Goal: Check status: Check status

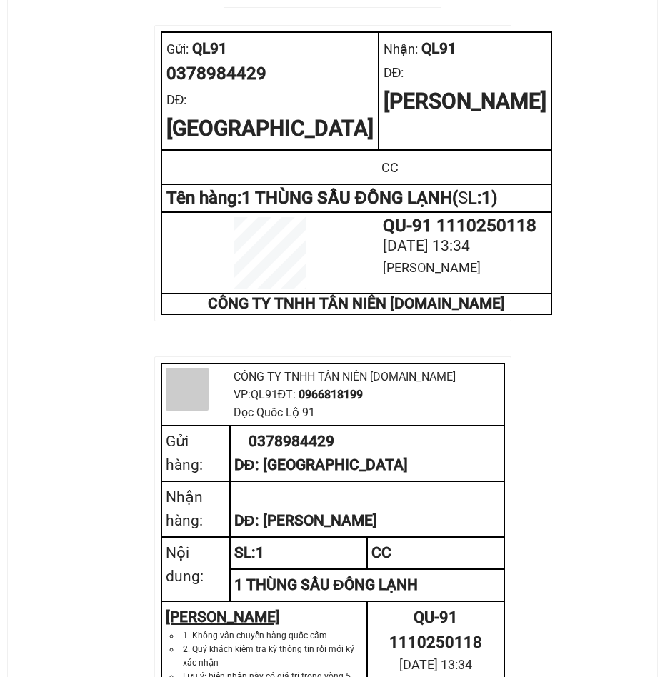
scroll to position [572, 0]
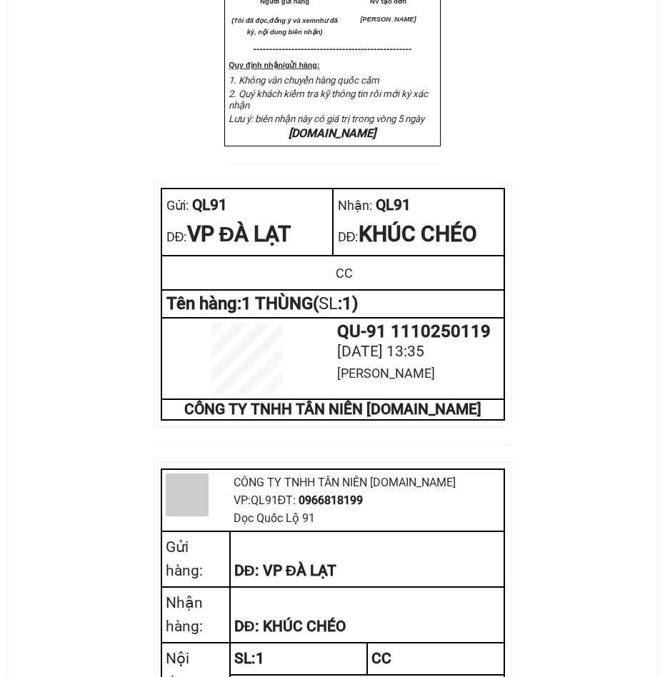
scroll to position [643, 0]
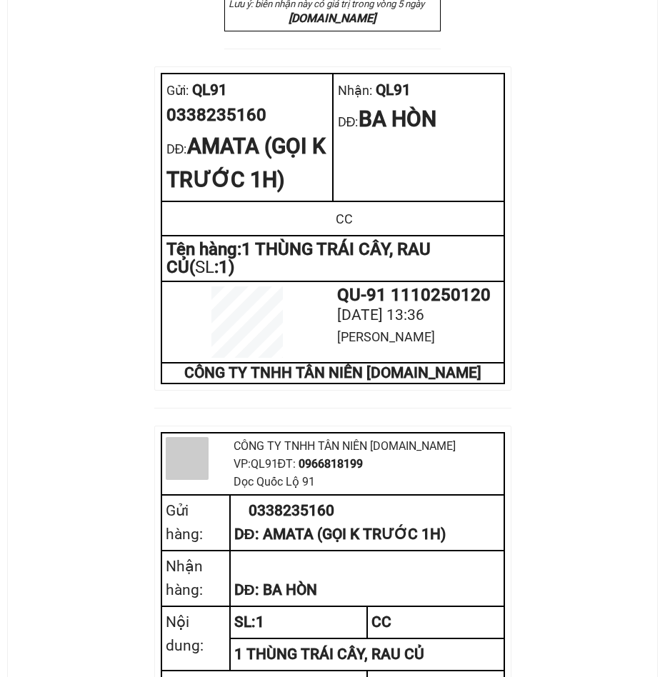
scroll to position [715, 0]
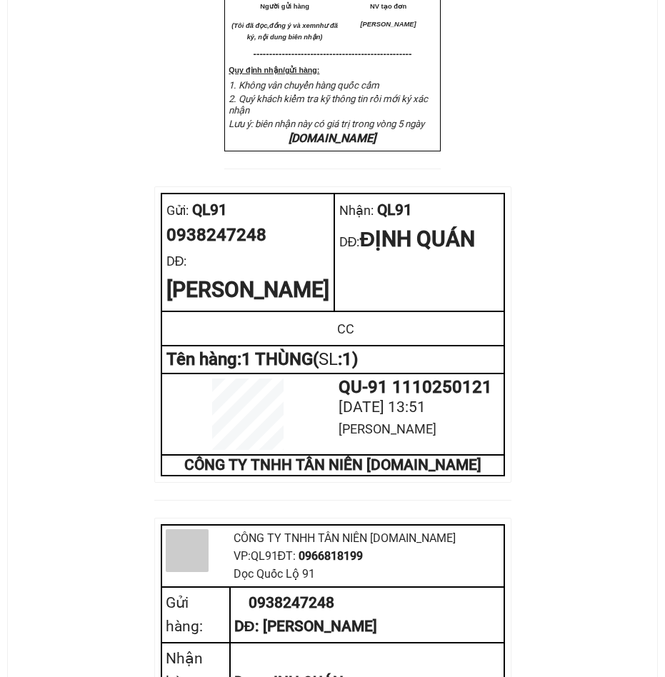
scroll to position [643, 0]
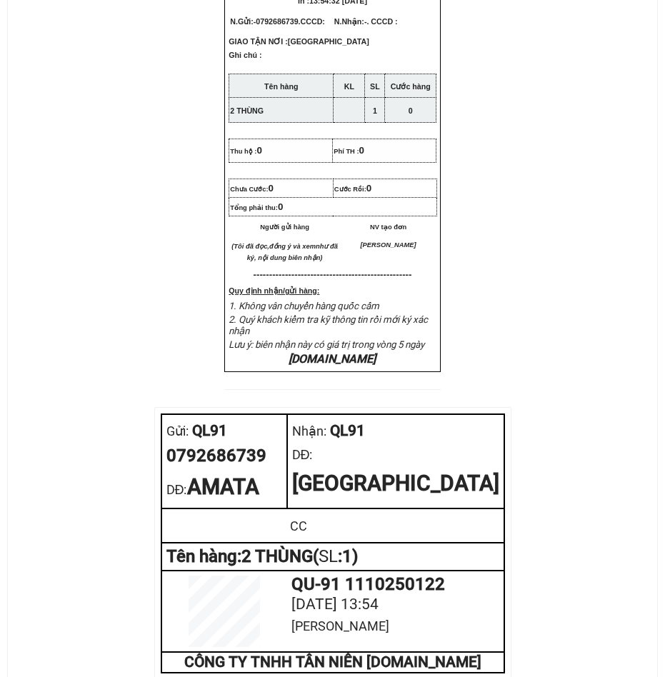
scroll to position [643, 0]
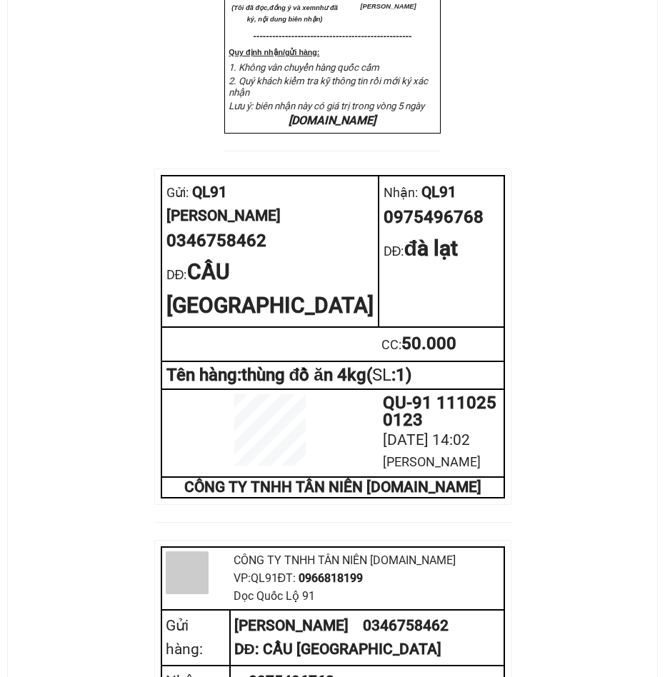
scroll to position [643, 0]
